Goal: Find specific page/section: Find specific page/section

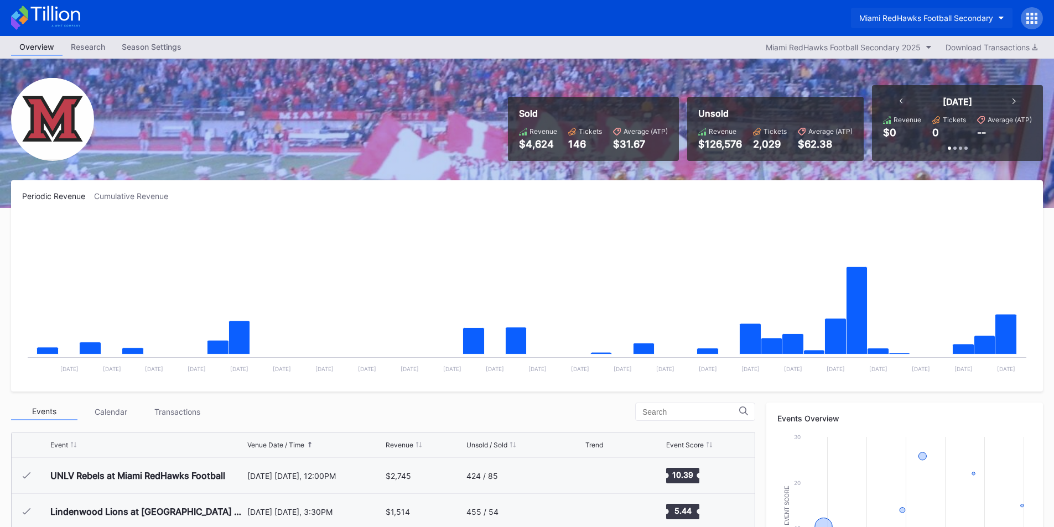
click at [883, 17] on div "Miami RedHawks Football Secondary" at bounding box center [926, 17] width 134 height 9
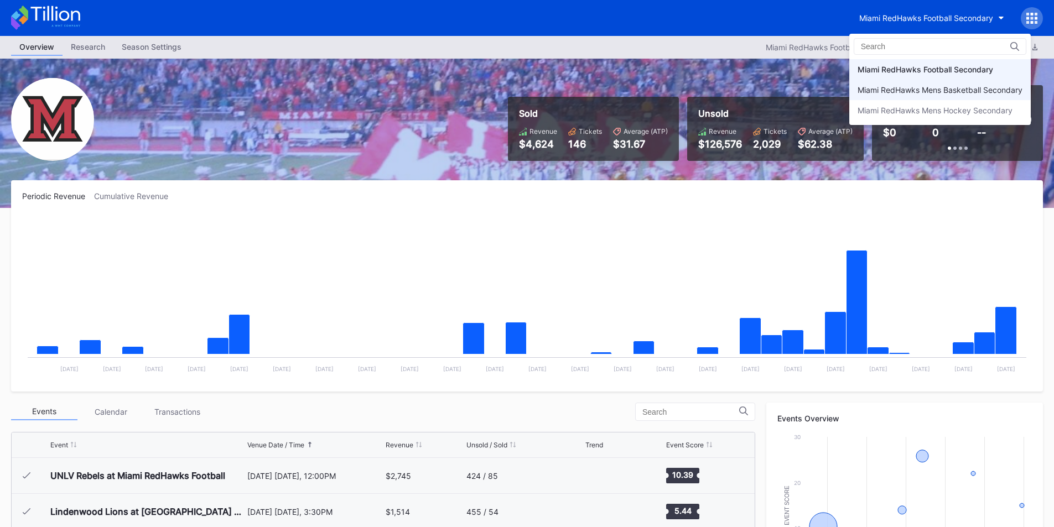
click at [901, 94] on div "Miami RedHawks Mens Basketball Secondary" at bounding box center [939, 89] width 165 height 9
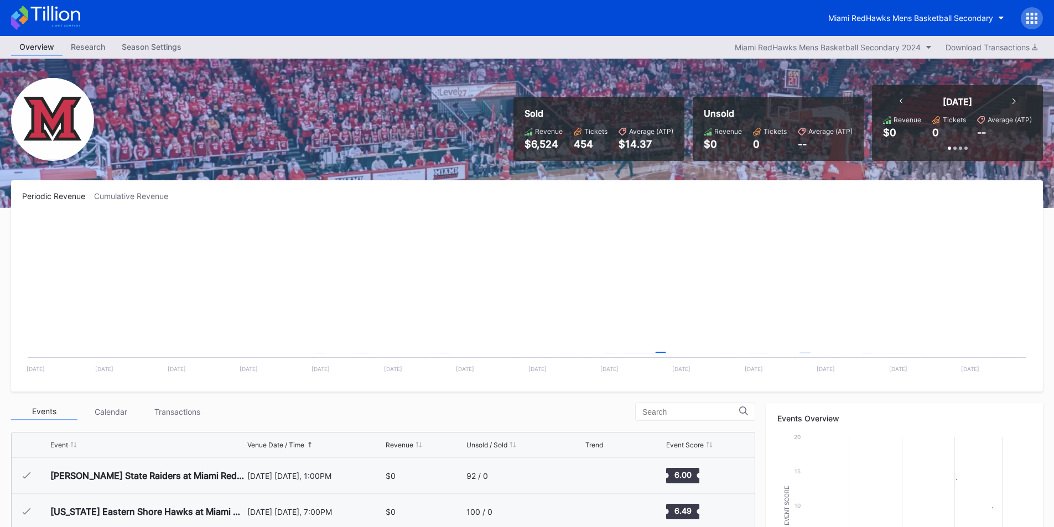
click at [900, 10] on button "Miami RedHawks Mens Basketball Secondary" at bounding box center [916, 18] width 193 height 20
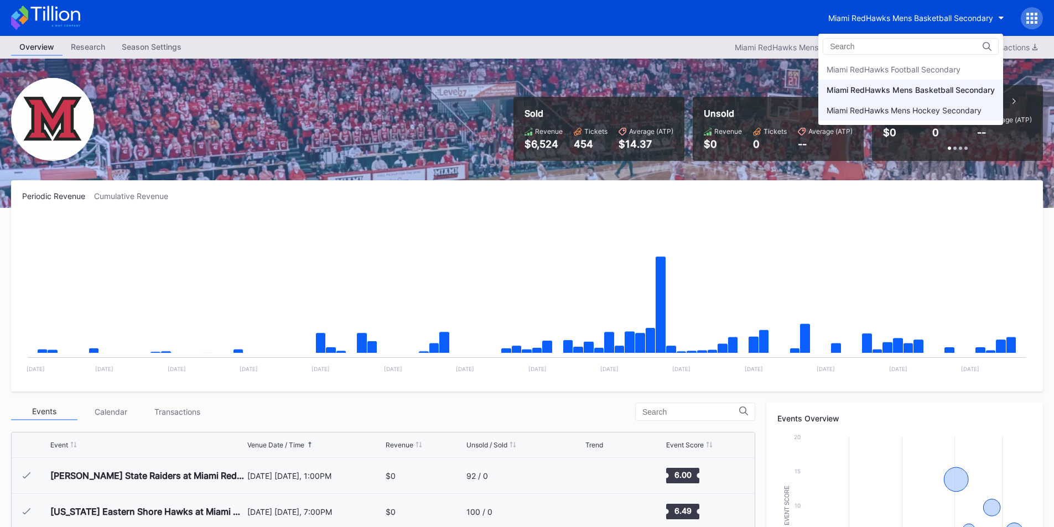
click at [900, 111] on div "Miami RedHawks Mens Hockey Secondary" at bounding box center [903, 110] width 155 height 9
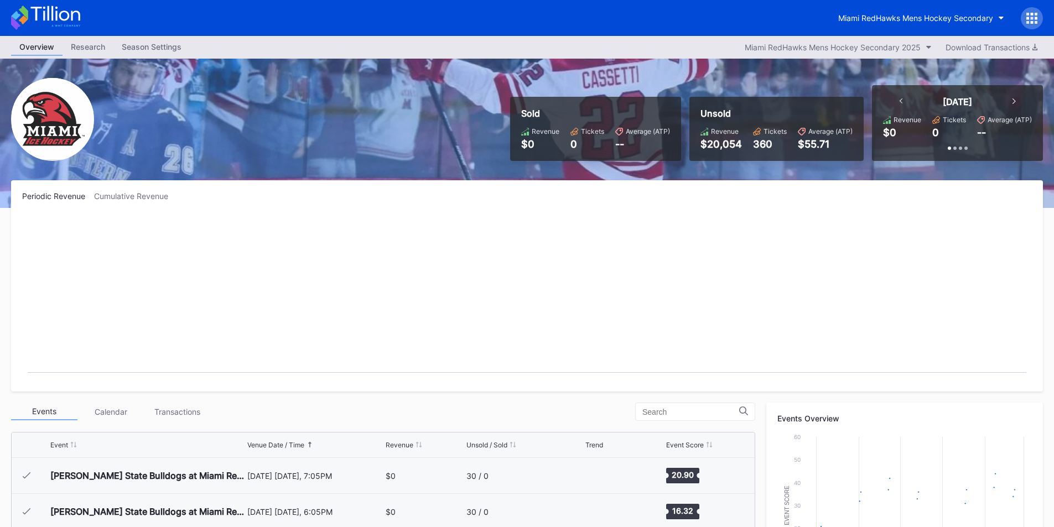
scroll to position [72, 0]
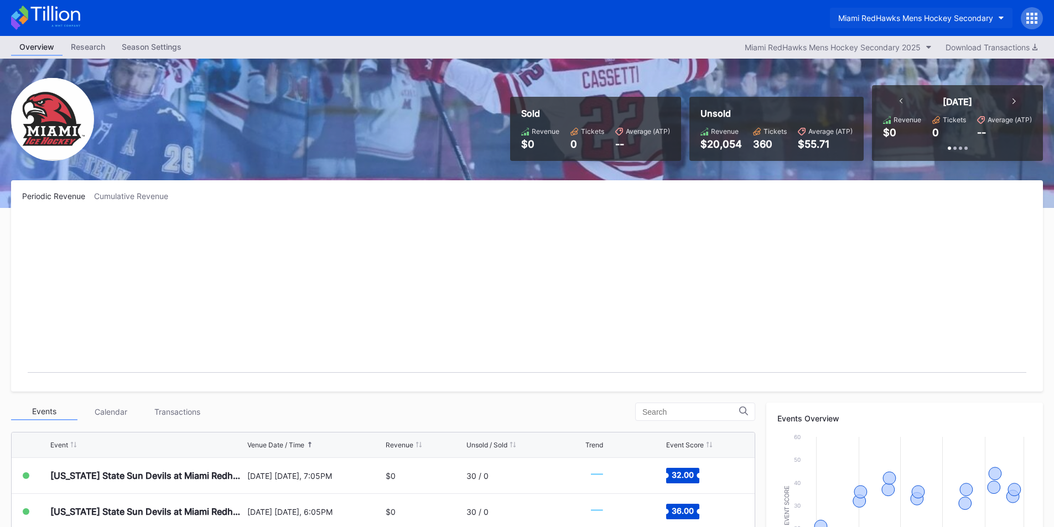
click at [879, 18] on div "Miami RedHawks Mens Hockey Secondary" at bounding box center [915, 17] width 155 height 9
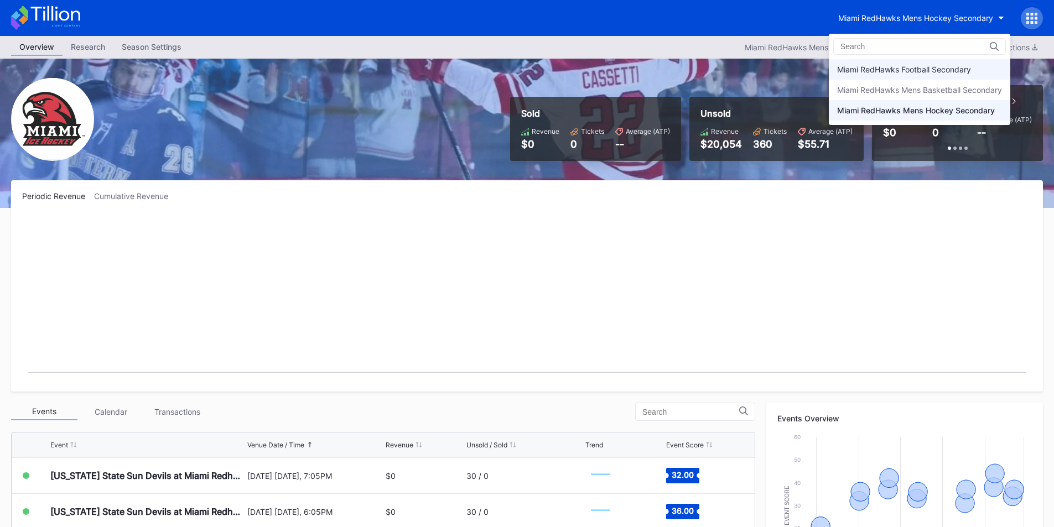
click at [901, 71] on div "Miami RedHawks Football Secondary" at bounding box center [904, 69] width 134 height 9
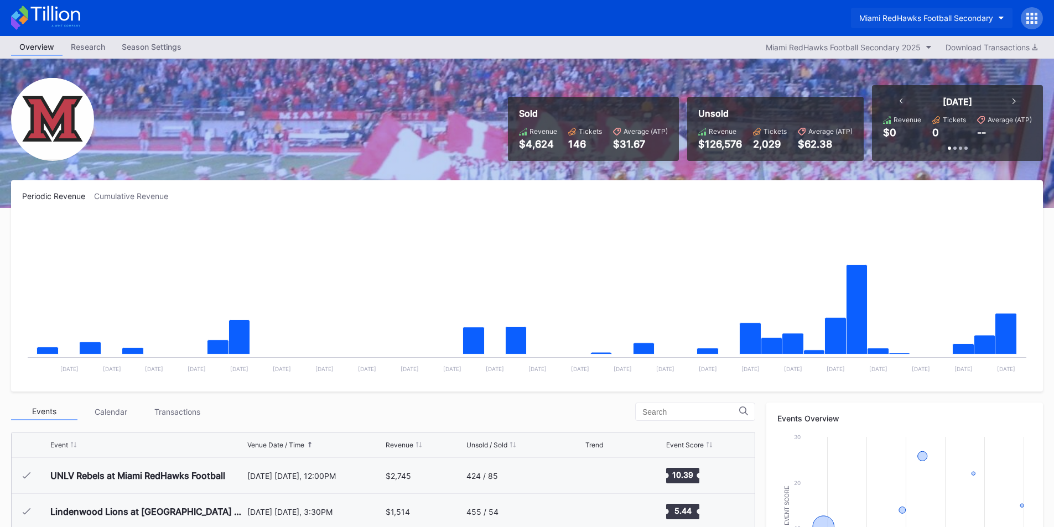
click at [891, 14] on div "Miami RedHawks Football Secondary" at bounding box center [926, 17] width 134 height 9
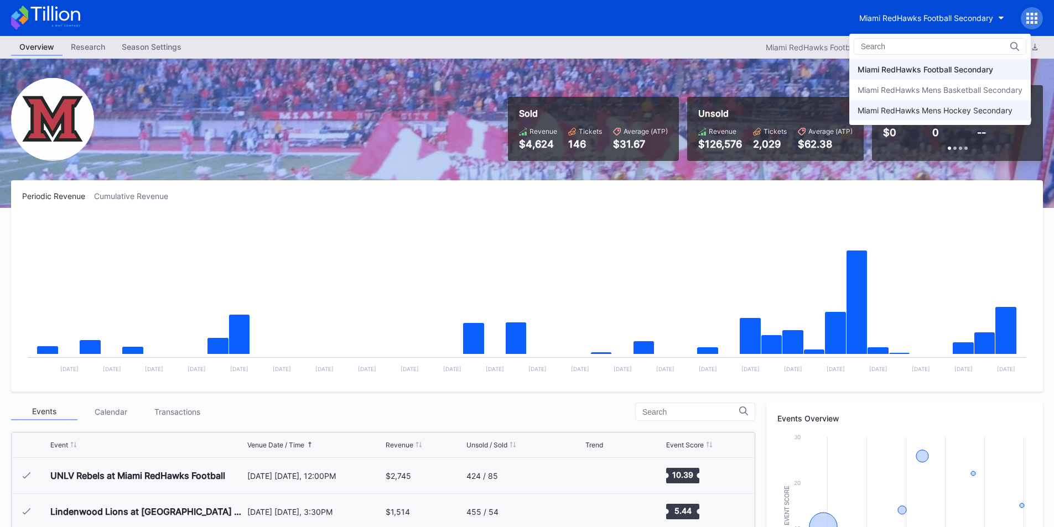
click at [897, 108] on div "Miami RedHawks Mens Hockey Secondary" at bounding box center [934, 110] width 155 height 9
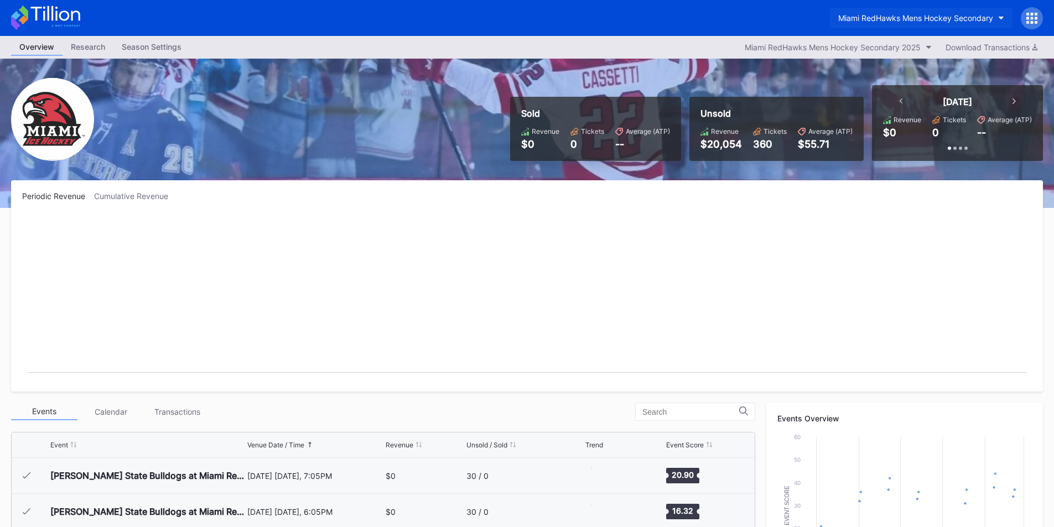
scroll to position [72, 0]
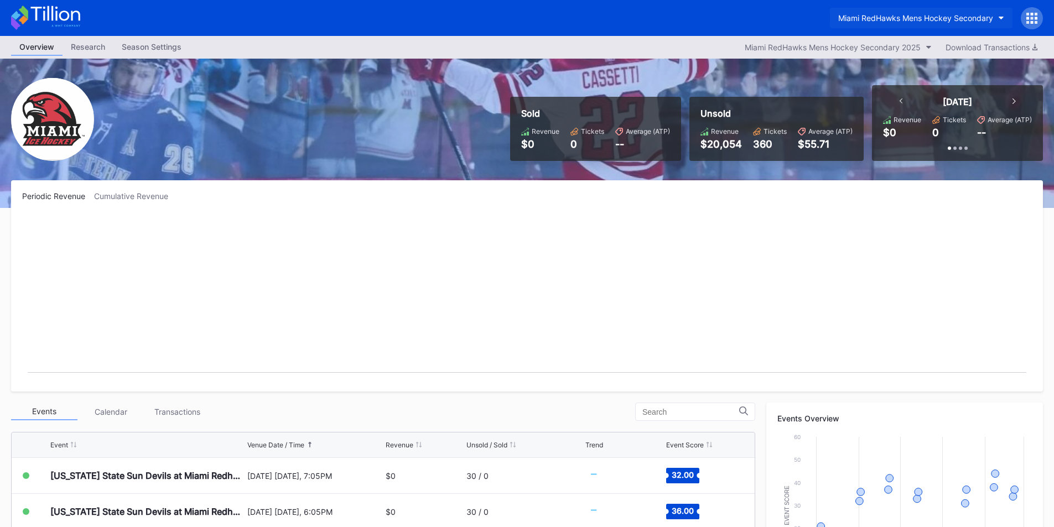
click at [900, 19] on div "Miami RedHawks Mens Hockey Secondary" at bounding box center [915, 17] width 155 height 9
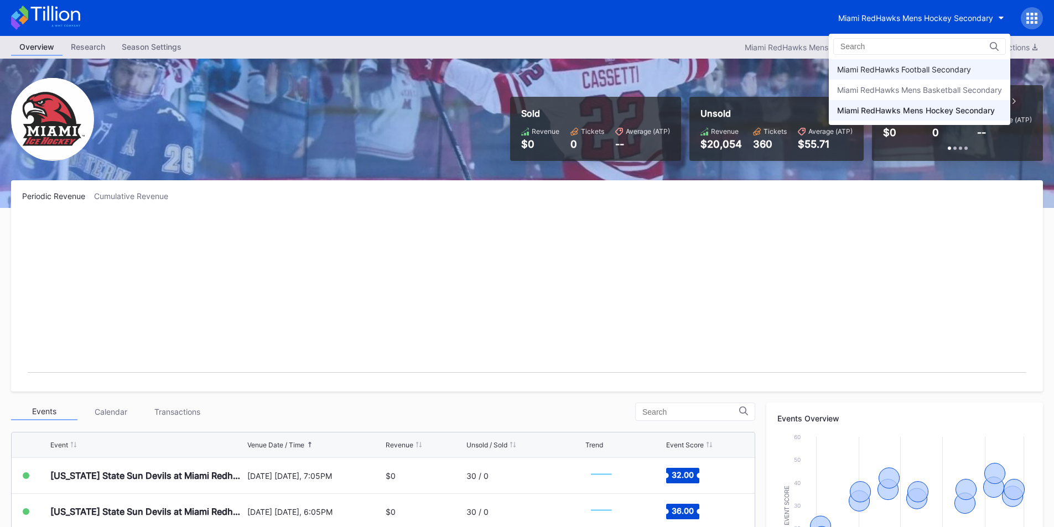
click at [901, 70] on div "Miami RedHawks Football Secondary" at bounding box center [904, 69] width 134 height 9
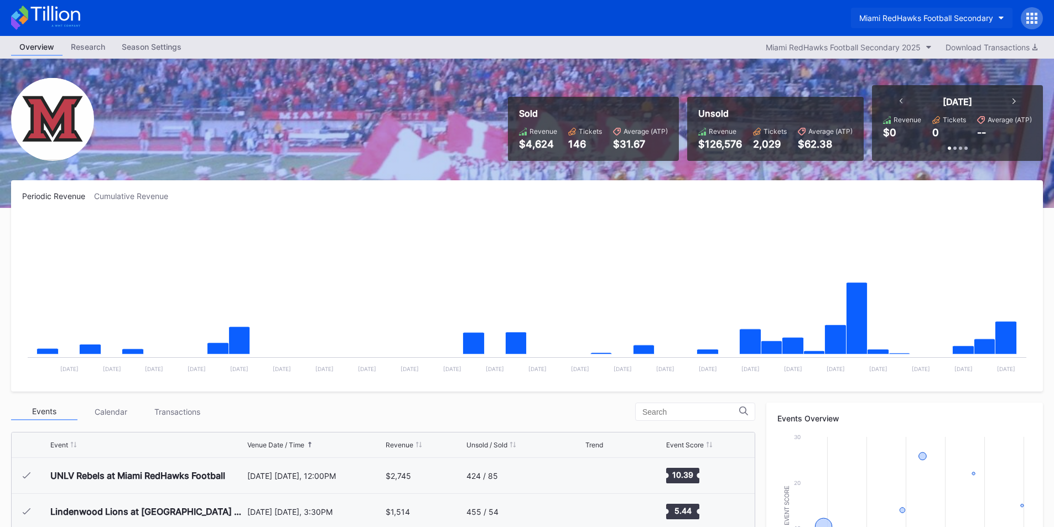
click at [930, 17] on div "Miami RedHawks Football Secondary" at bounding box center [926, 17] width 134 height 9
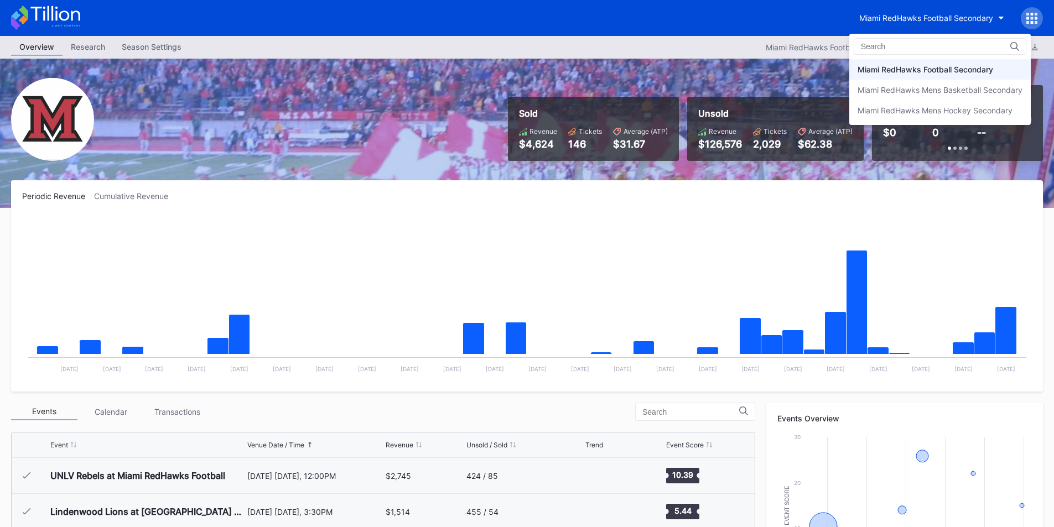
click at [926, 90] on div "Miami RedHawks Mens Basketball Secondary" at bounding box center [939, 89] width 165 height 9
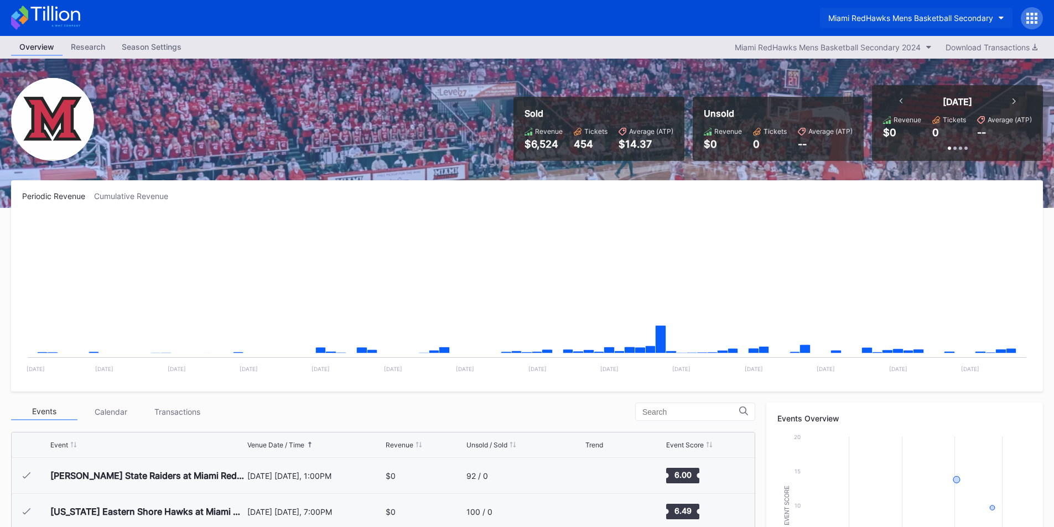
click at [898, 14] on div "Miami RedHawks Mens Basketball Secondary" at bounding box center [910, 17] width 165 height 9
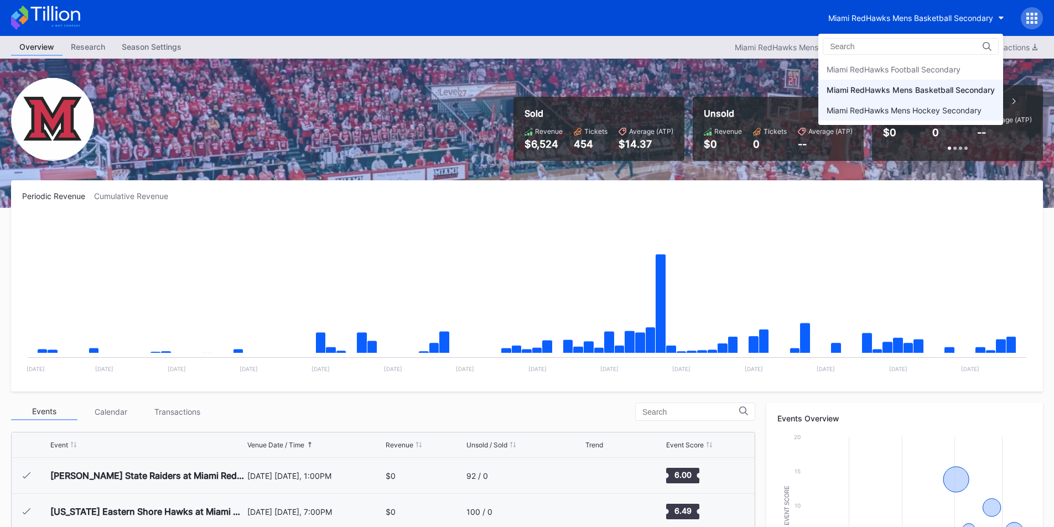
click at [898, 111] on div "Miami RedHawks Mens Hockey Secondary" at bounding box center [903, 110] width 155 height 9
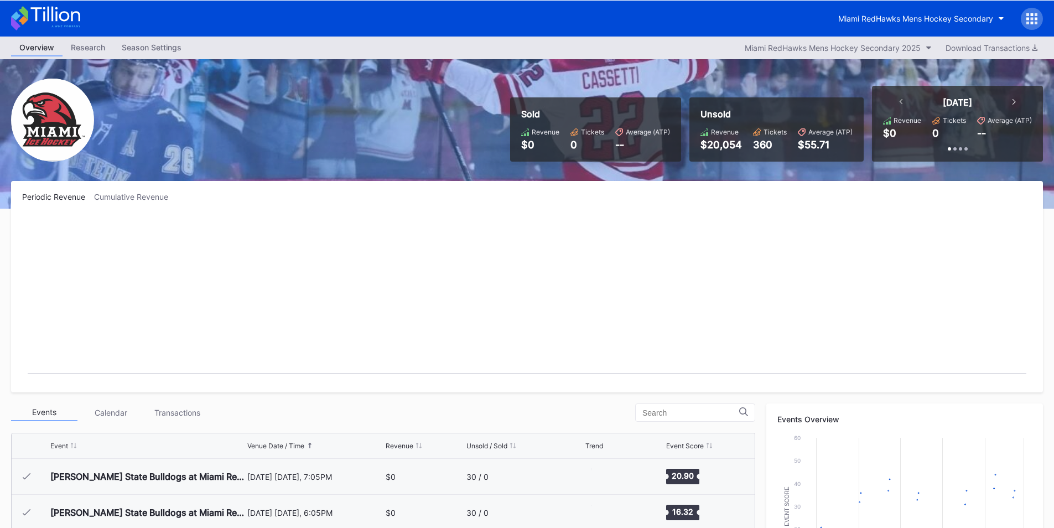
scroll to position [72, 0]
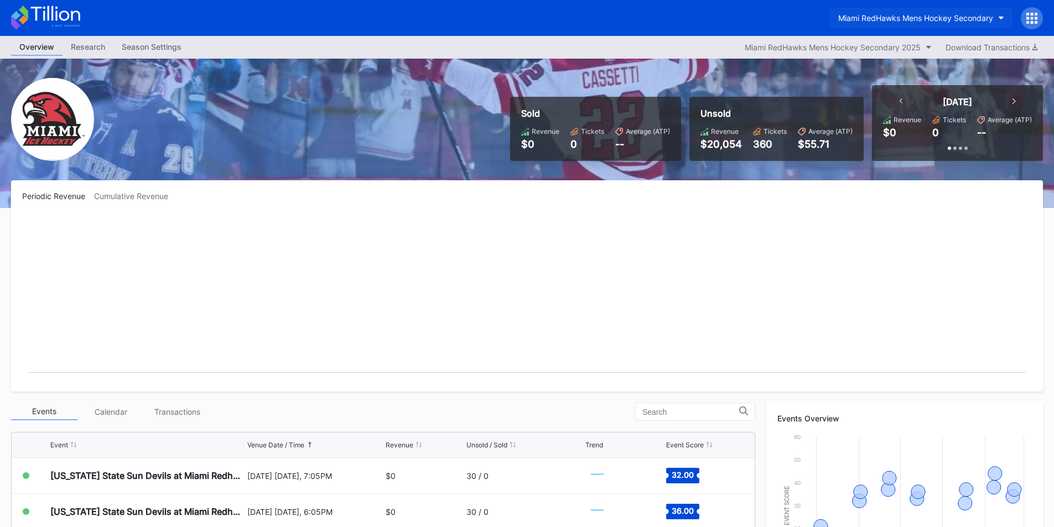
click at [881, 13] on div "Miami RedHawks Mens Hockey Secondary" at bounding box center [915, 17] width 155 height 9
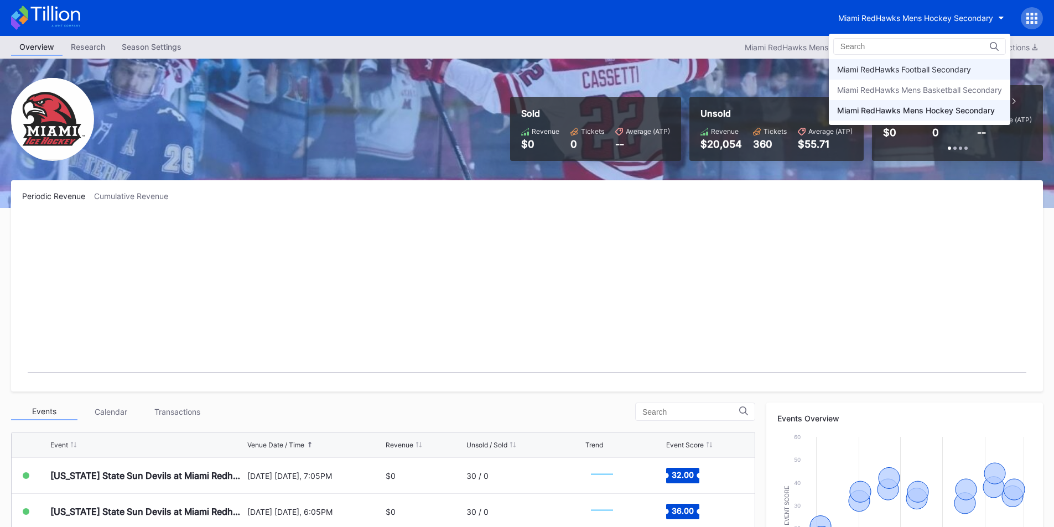
click at [886, 64] on div "Miami RedHawks Football Secondary" at bounding box center [919, 69] width 181 height 20
